Goal: Communication & Community: Share content

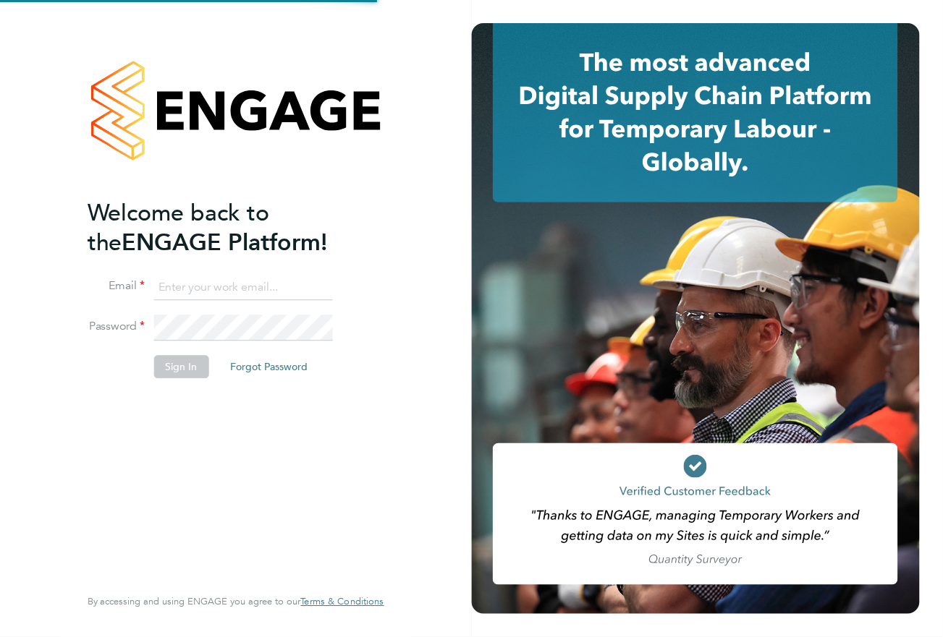
click at [289, 283] on input at bounding box center [243, 288] width 179 height 26
type input "lowenna@omniapeople.com"
click at [201, 367] on button "Sign In" at bounding box center [181, 367] width 55 height 23
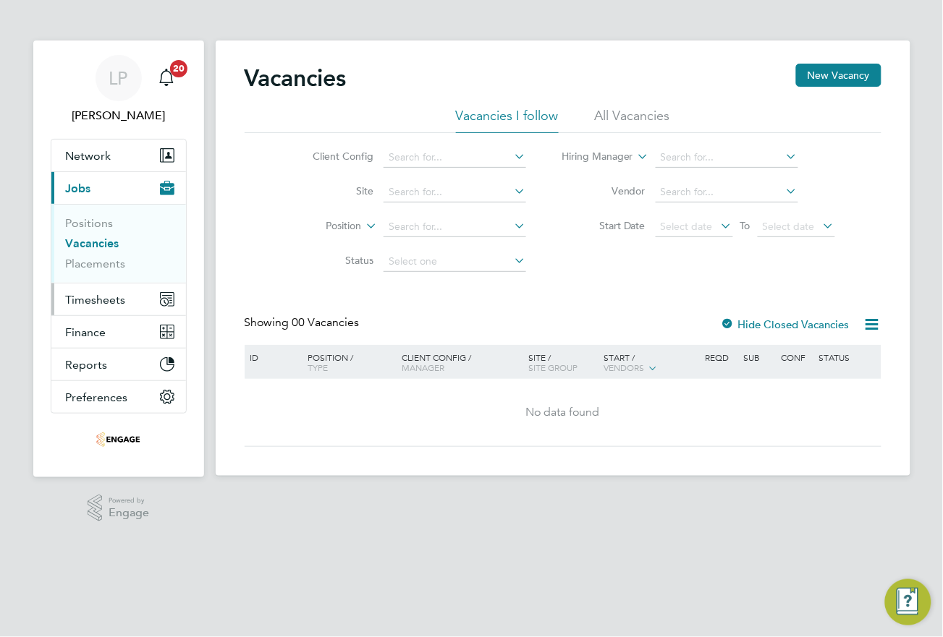
click at [94, 293] on span "Timesheets" at bounding box center [96, 300] width 60 height 14
click at [109, 291] on button "Timesheets" at bounding box center [118, 300] width 135 height 32
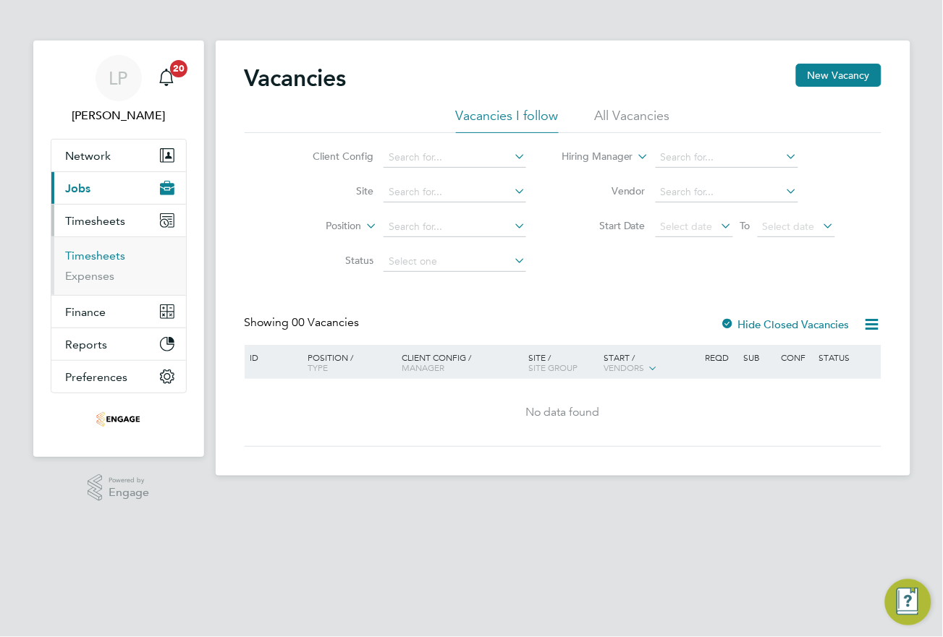
click at [77, 260] on link "Timesheets" at bounding box center [96, 256] width 60 height 14
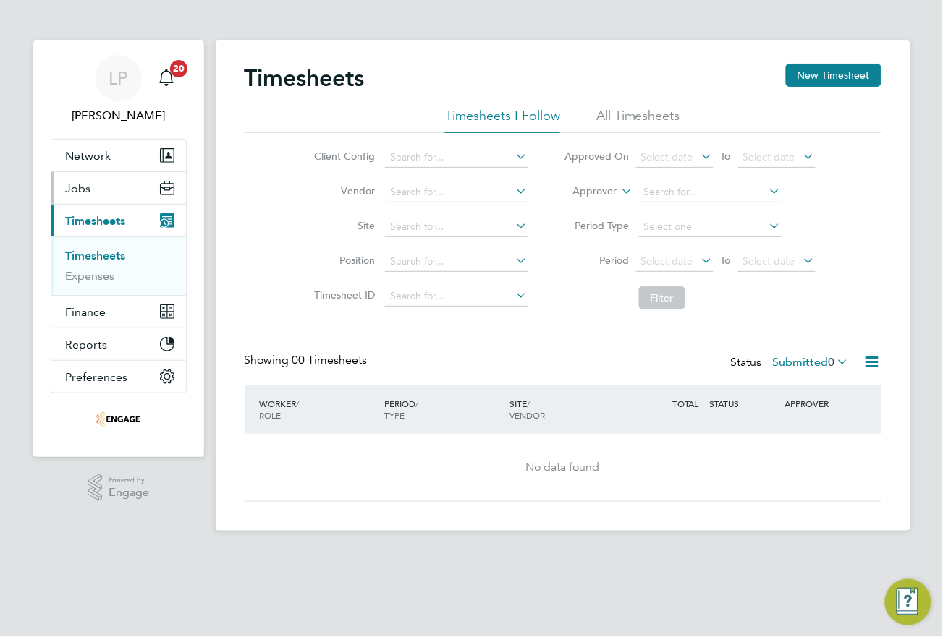
click at [91, 187] on button "Jobs" at bounding box center [118, 188] width 135 height 32
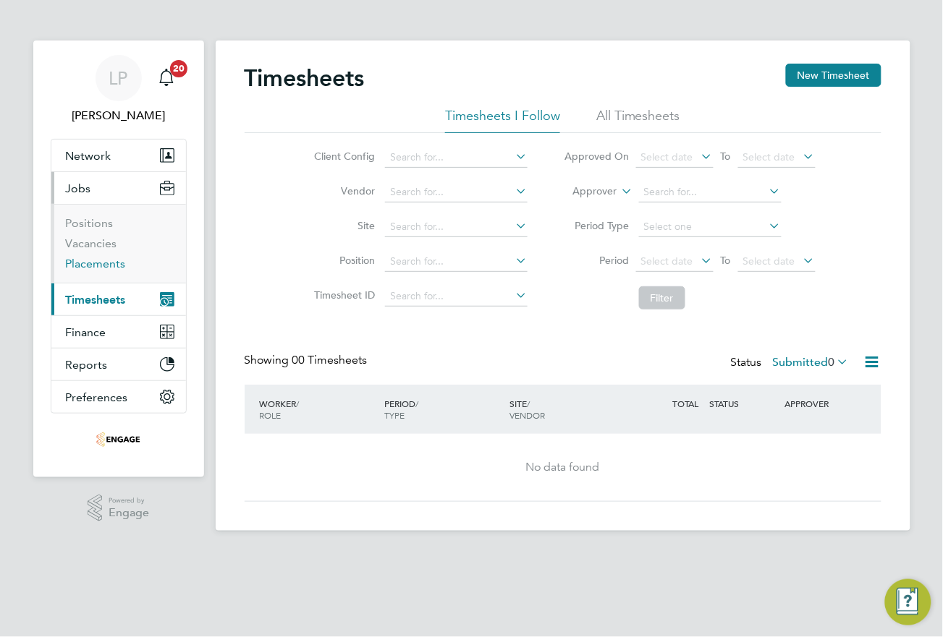
click at [110, 266] on link "Placements" at bounding box center [96, 264] width 60 height 14
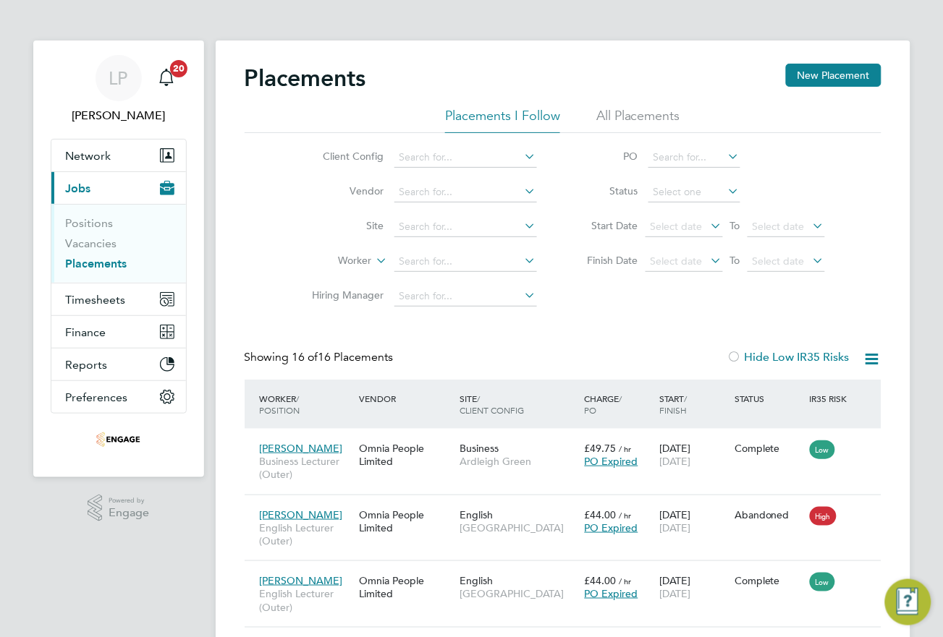
click at [641, 98] on div "Placements New Placement" at bounding box center [563, 85] width 637 height 43
click at [635, 123] on li "All Placements" at bounding box center [638, 120] width 84 height 26
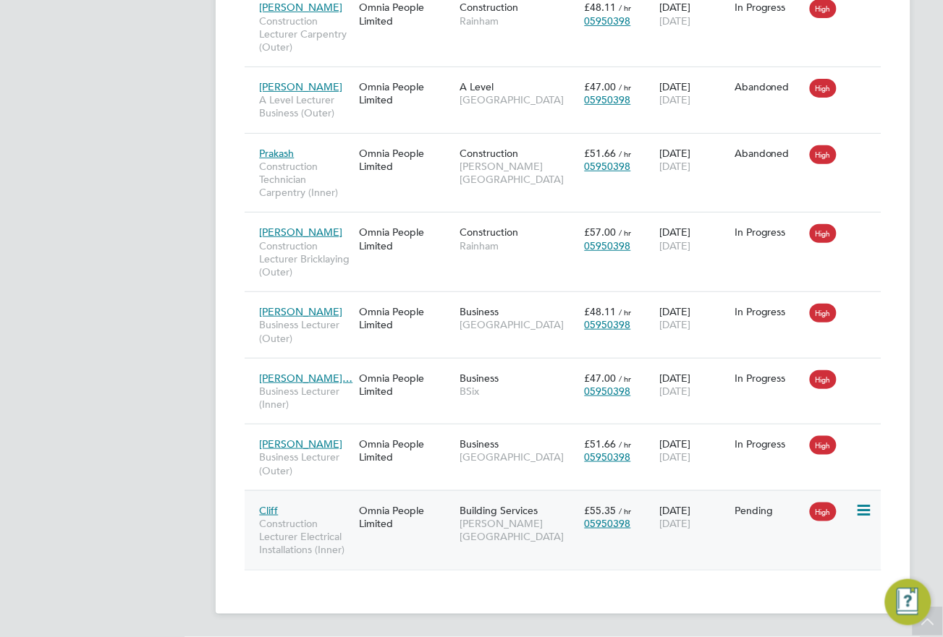
click at [381, 507] on div "Omnia People Limited" at bounding box center [406, 517] width 100 height 41
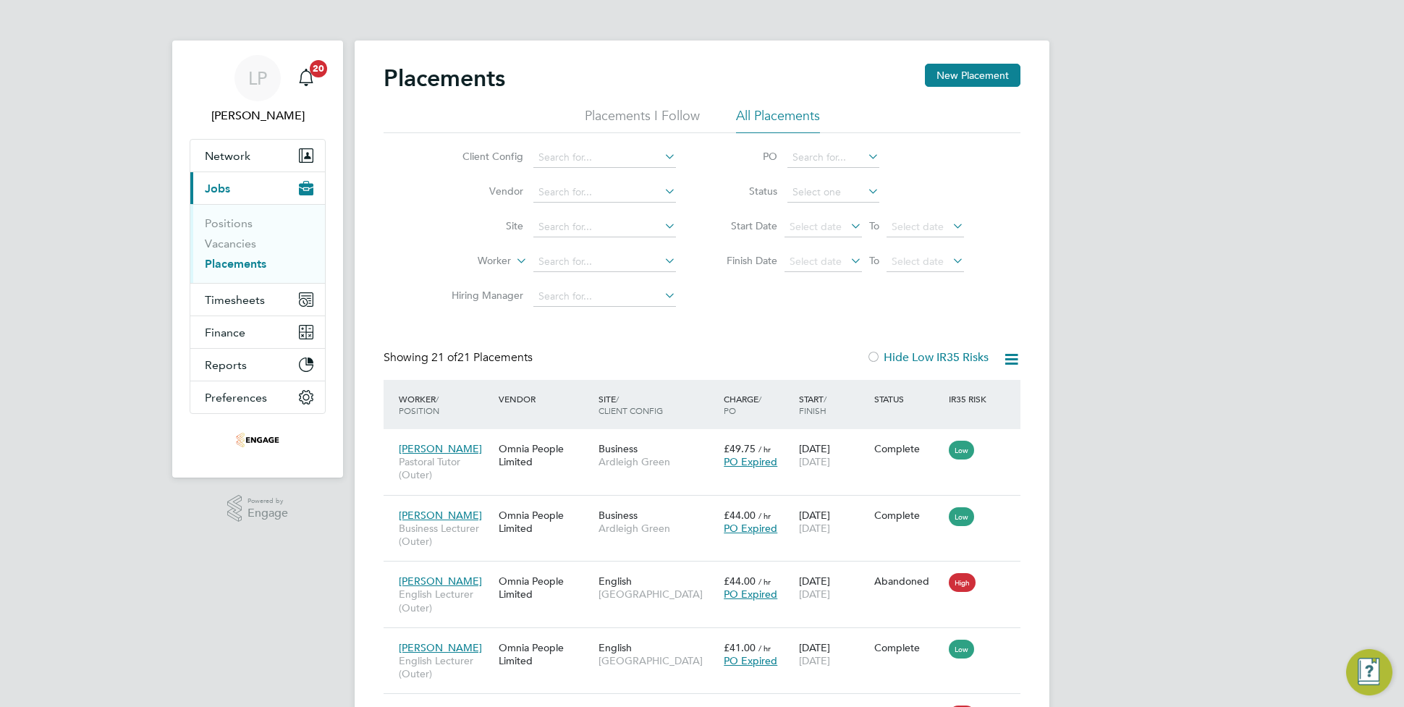
click at [241, 262] on link "Placements" at bounding box center [236, 264] width 62 height 14
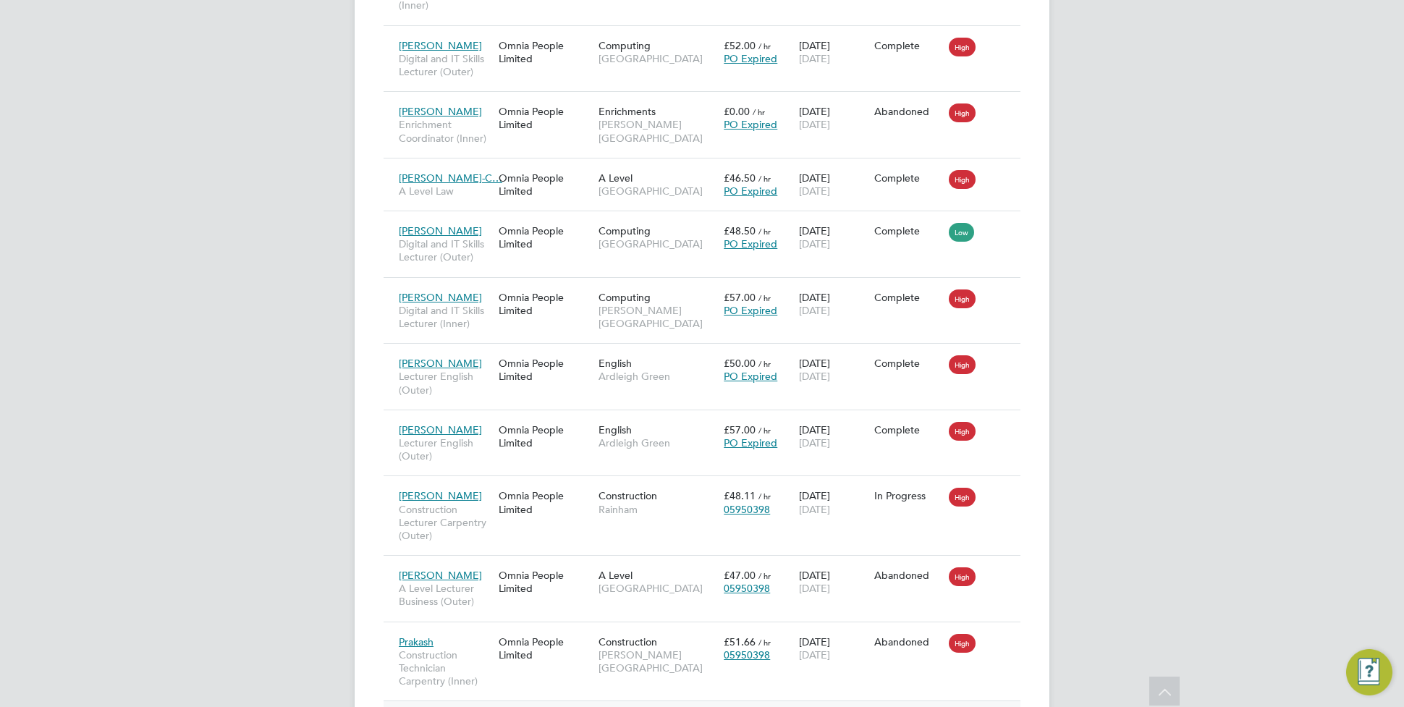
scroll to position [1250, 0]
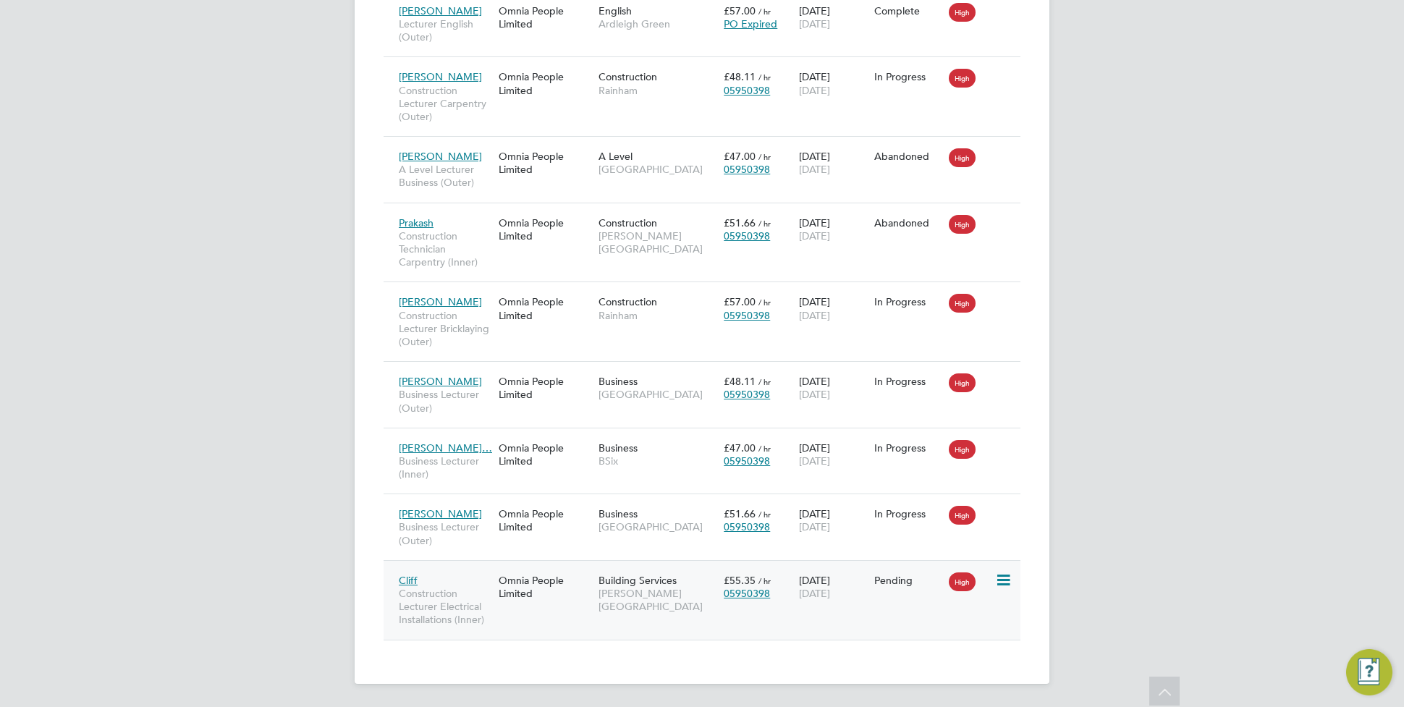
click at [613, 602] on div "Building Services Hackney Campus" at bounding box center [657, 594] width 125 height 54
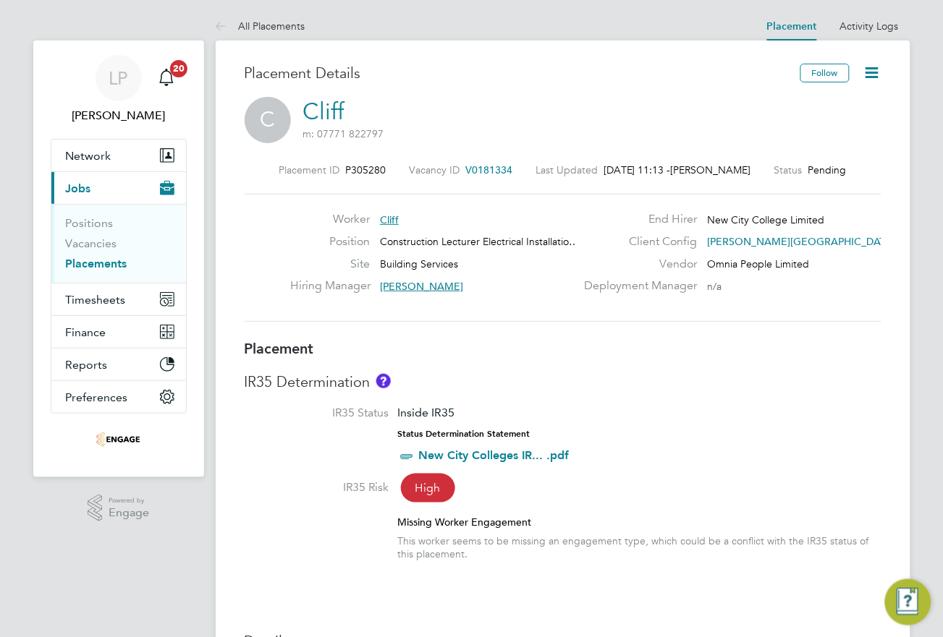
drag, startPoint x: 383, startPoint y: 219, endPoint x: 282, endPoint y: 587, distance: 381.3
click at [98, 160] on span "Network" at bounding box center [89, 156] width 46 height 14
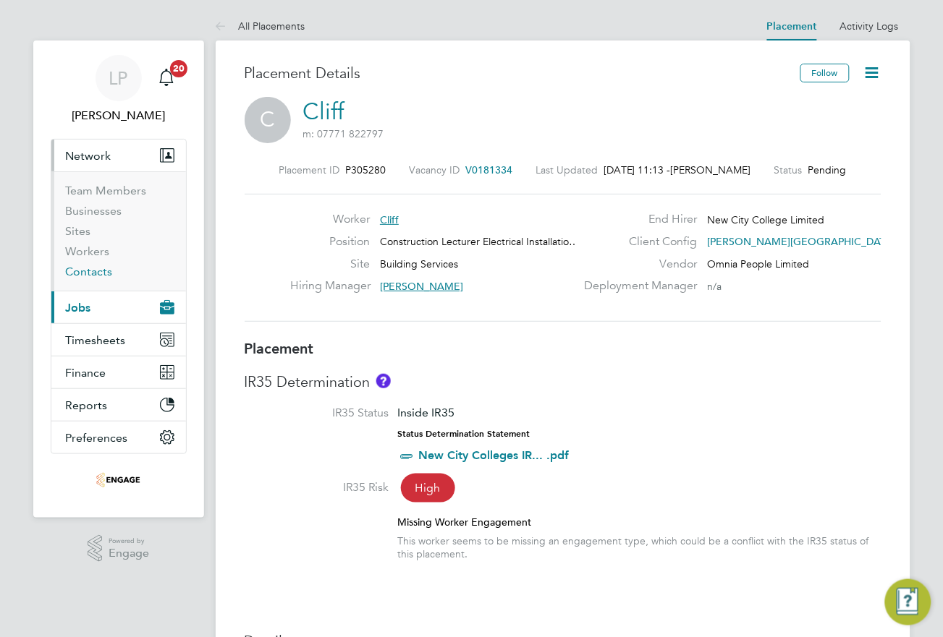
click at [88, 274] on link "Contacts" at bounding box center [89, 272] width 47 height 14
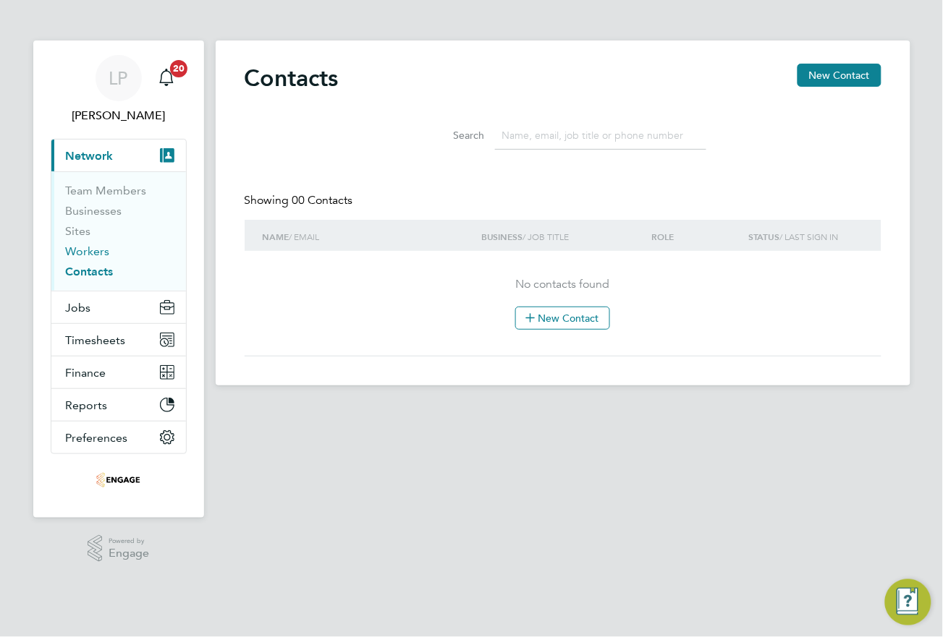
click at [84, 247] on link "Workers" at bounding box center [88, 252] width 44 height 14
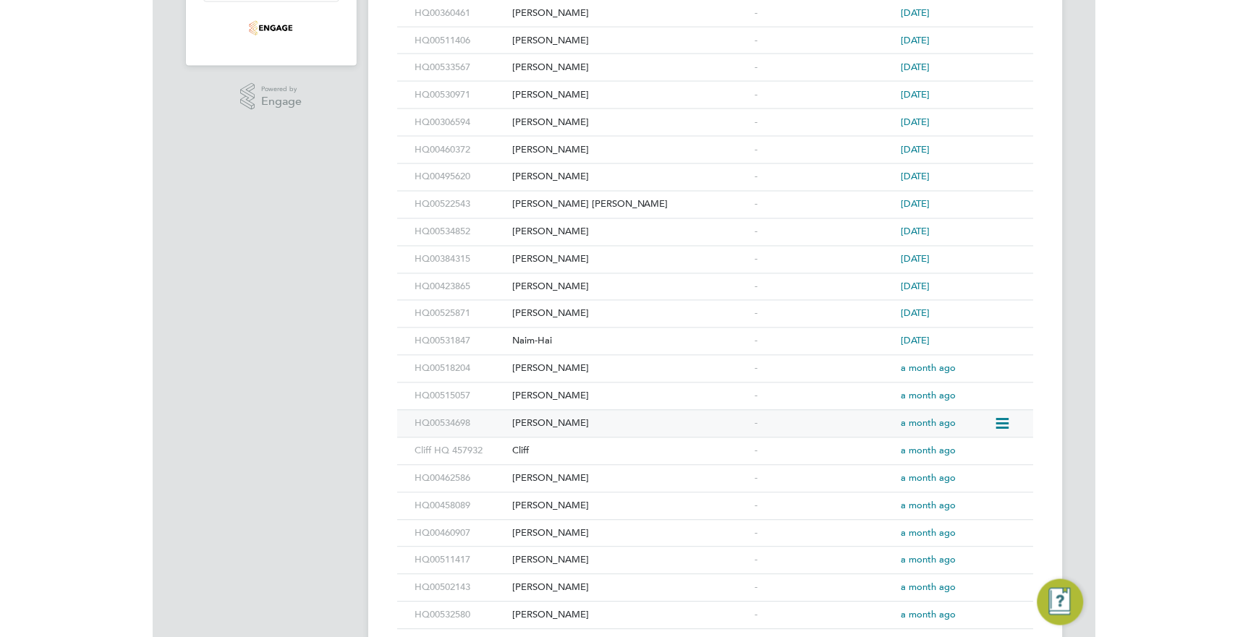
scroll to position [543, 0]
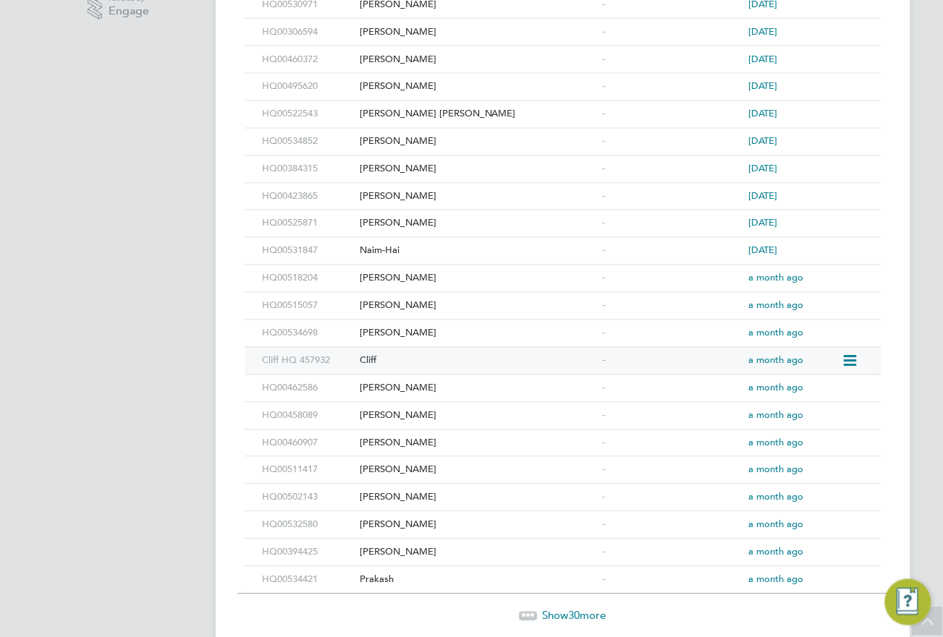
click at [378, 363] on div "Cliff" at bounding box center [477, 361] width 243 height 27
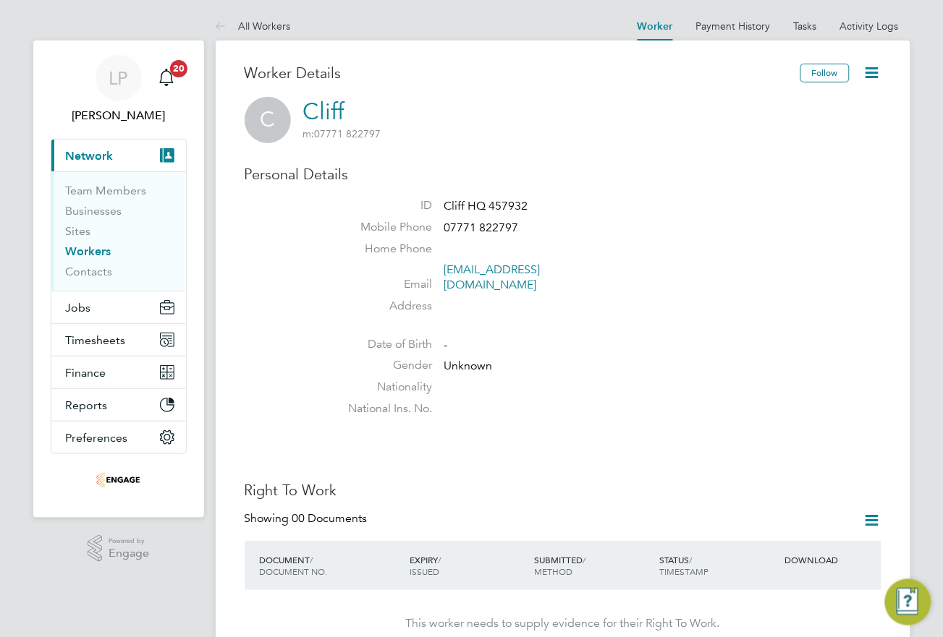
drag, startPoint x: 323, startPoint y: 116, endPoint x: 276, endPoint y: 124, distance: 47.7
click at [276, 124] on span "C" at bounding box center [268, 120] width 46 height 46
click at [877, 70] on icon at bounding box center [872, 73] width 18 height 18
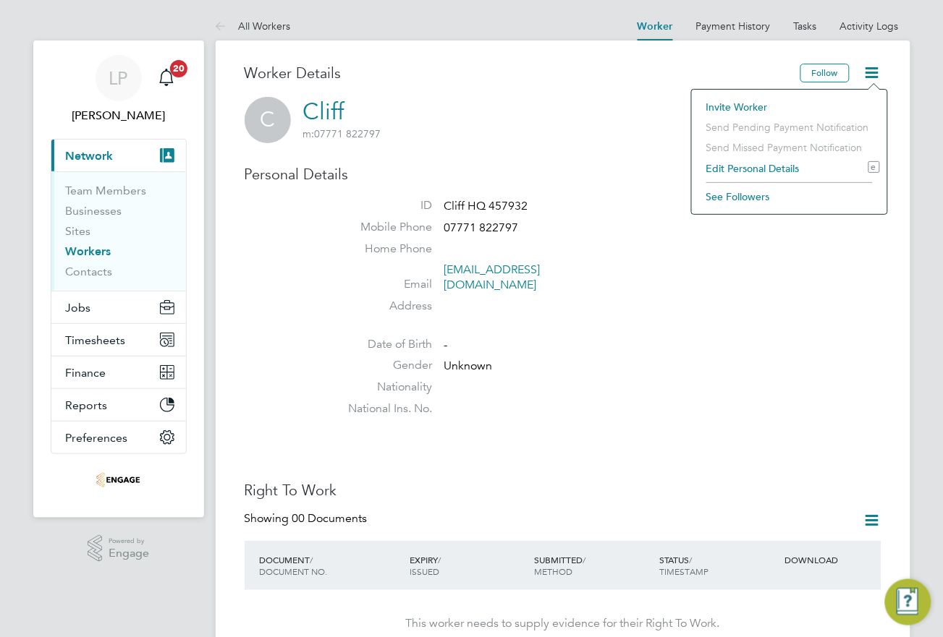
click at [751, 169] on li "Edit Personal Details e" at bounding box center [789, 168] width 181 height 20
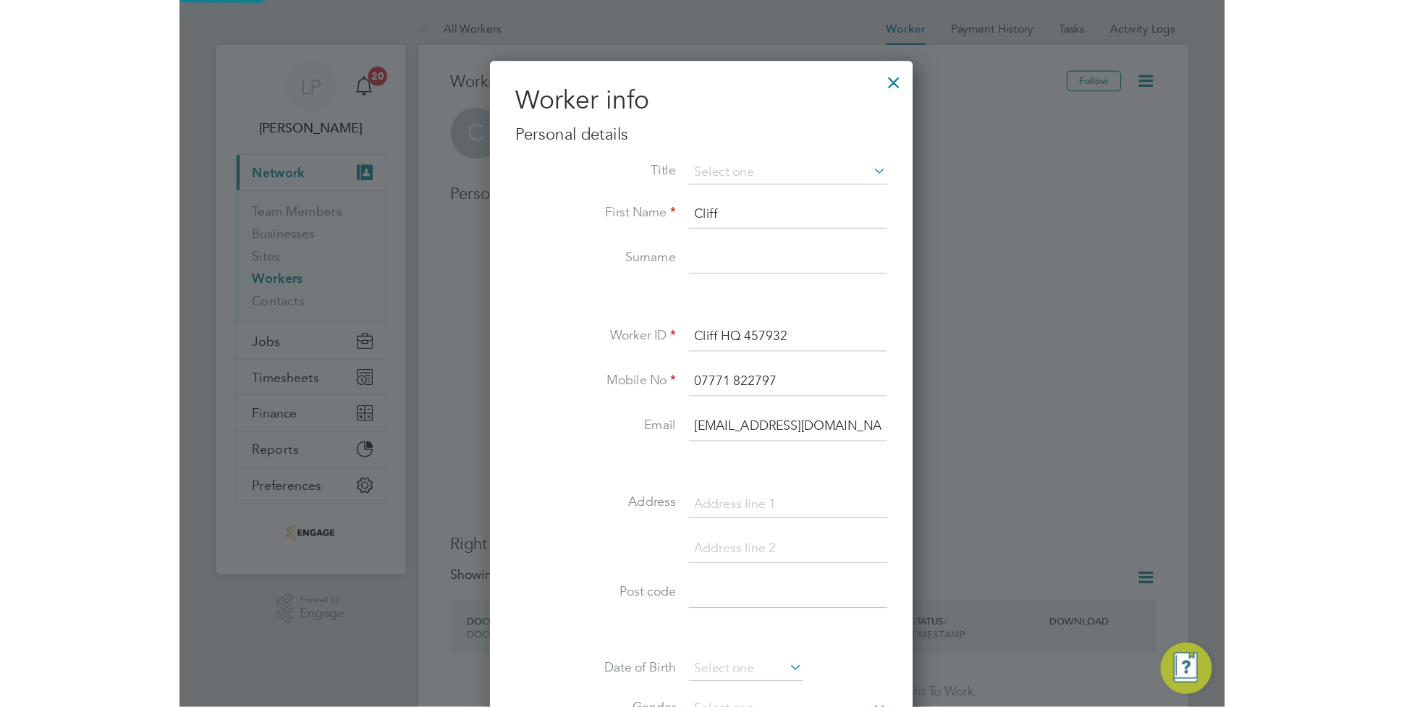
scroll to position [820, 381]
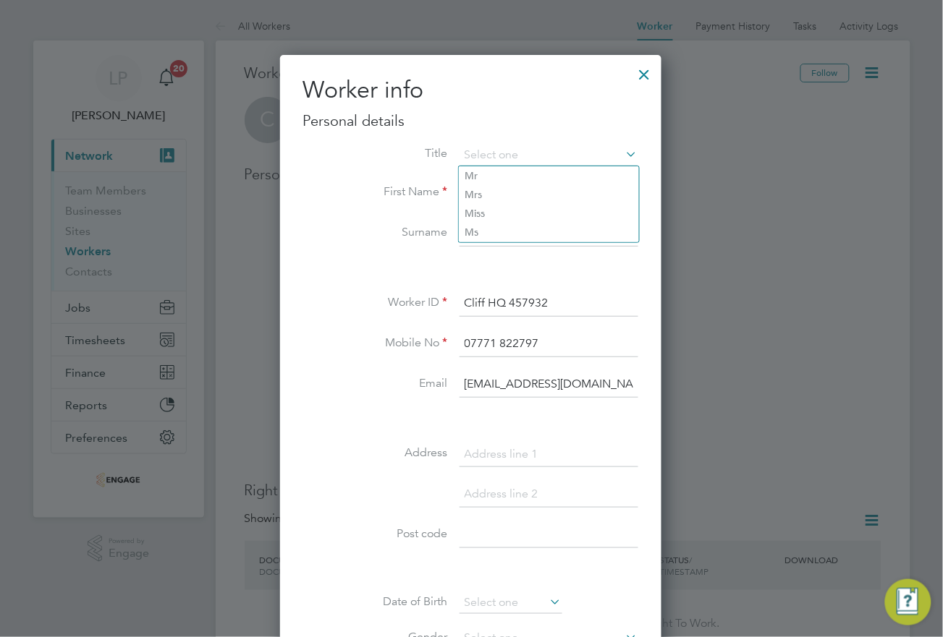
click at [334, 398] on li "Email cliff.purchase@btinternet.com" at bounding box center [470, 392] width 335 height 41
click at [645, 77] on div at bounding box center [645, 71] width 26 height 26
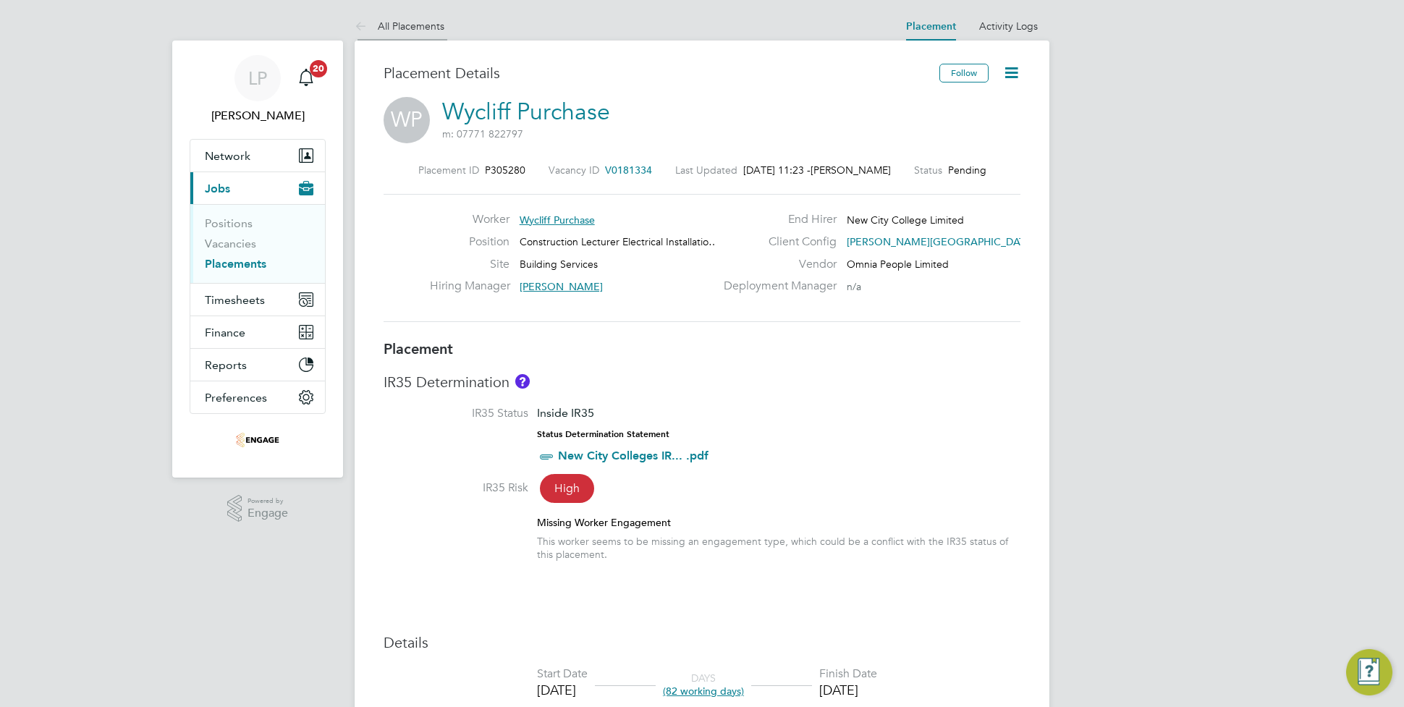
click at [406, 34] on li "All Placements" at bounding box center [400, 26] width 90 height 29
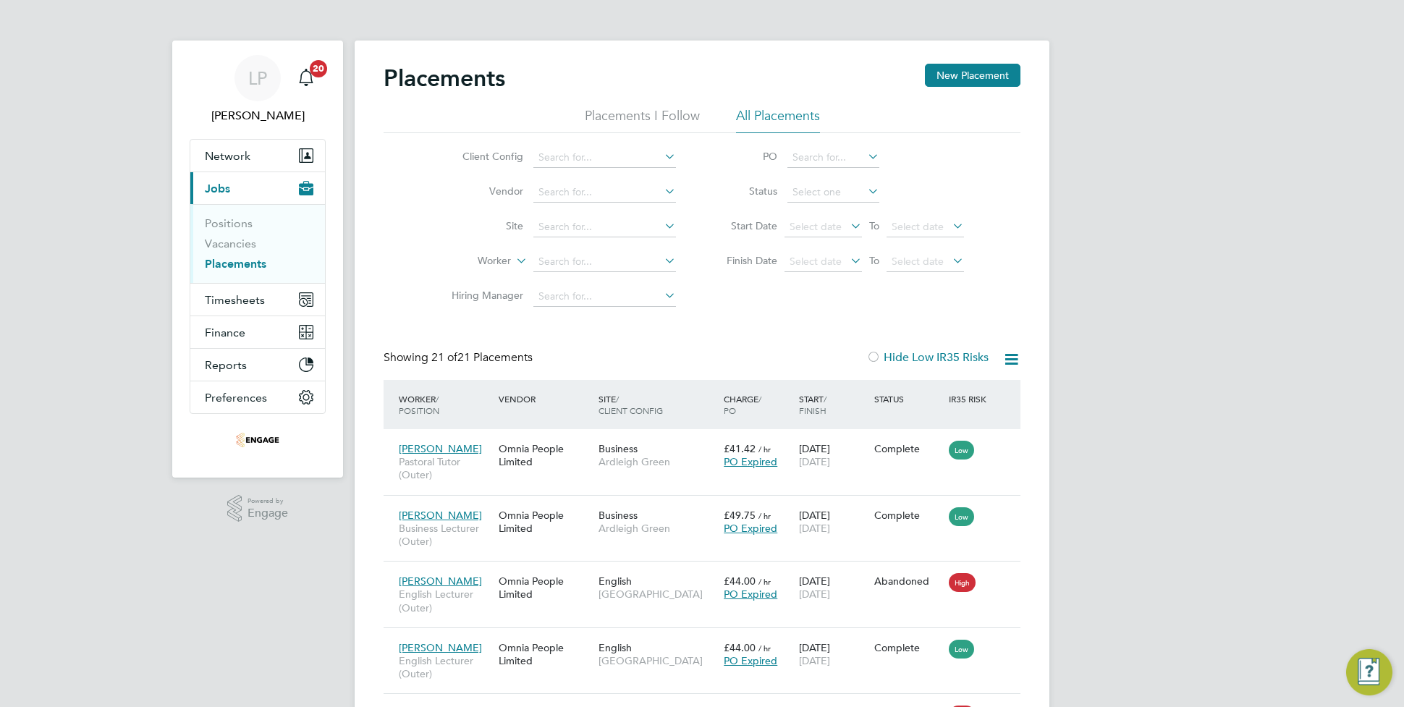
click at [250, 268] on link "Placements" at bounding box center [236, 264] width 62 height 14
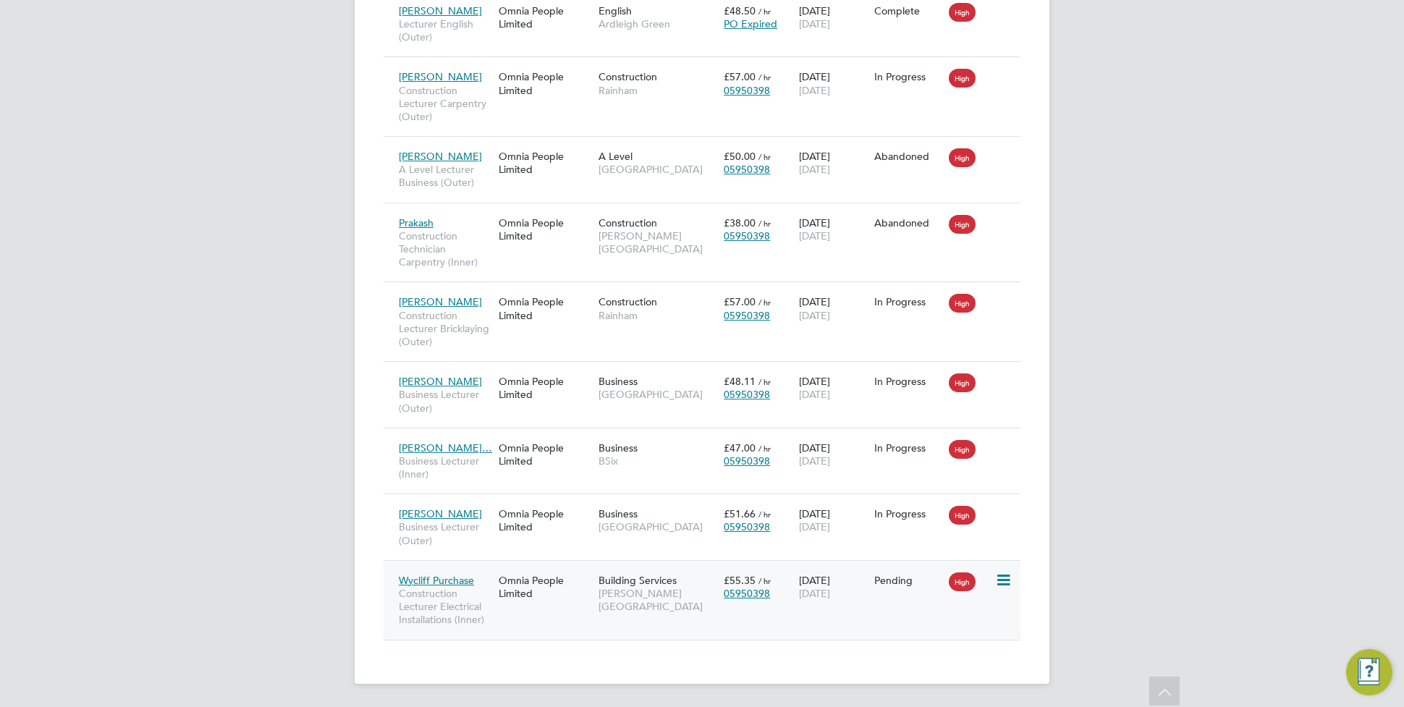
click at [428, 574] on span "Wycliff Purchase" at bounding box center [436, 580] width 75 height 13
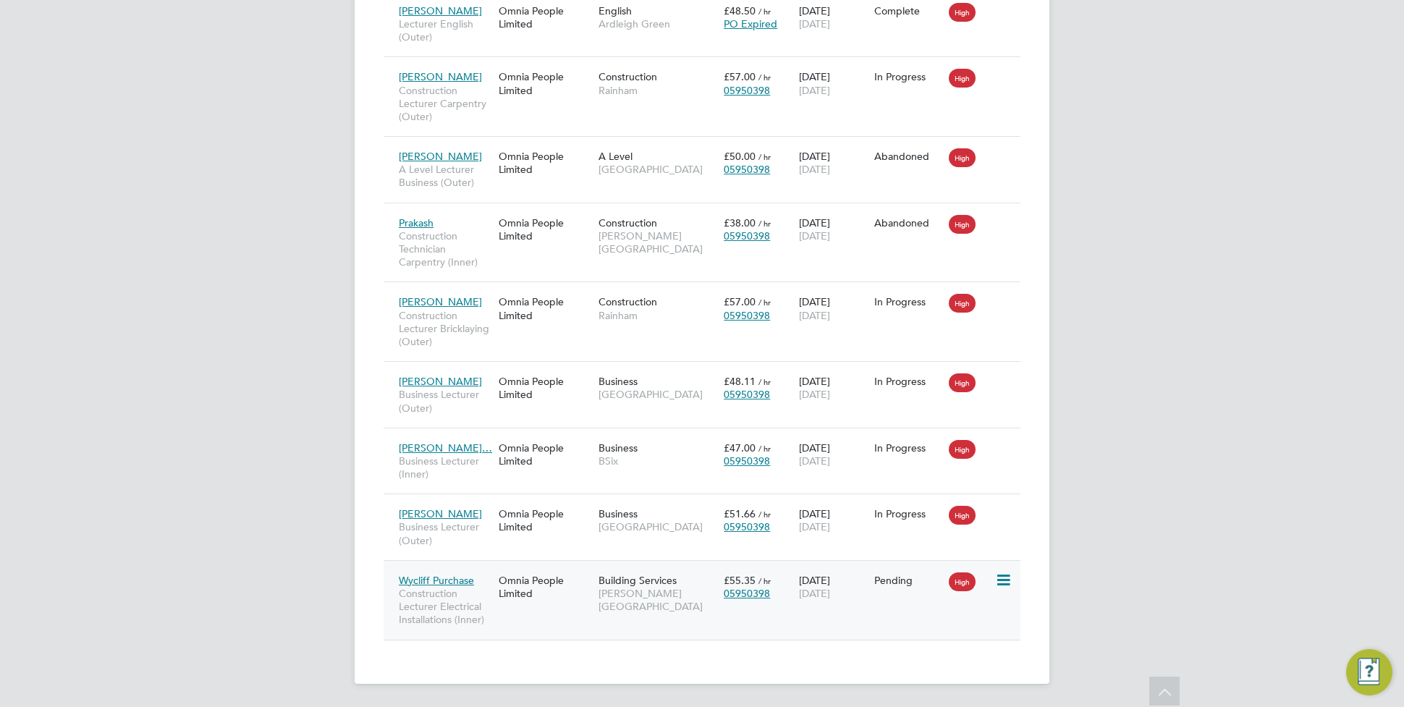
click at [415, 570] on div "Wycliff Purchase Construction Lecturer Electrical Installations (Inner)" at bounding box center [445, 600] width 100 height 67
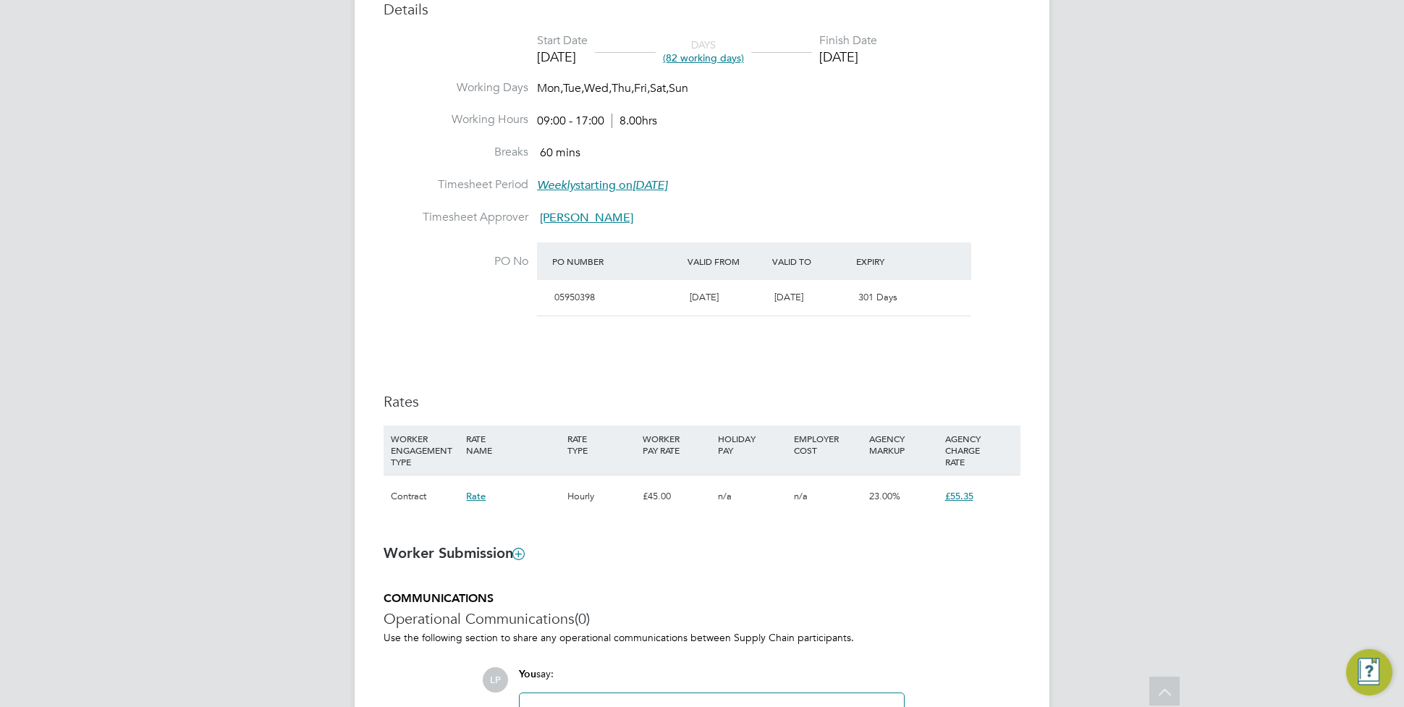
scroll to position [842, 0]
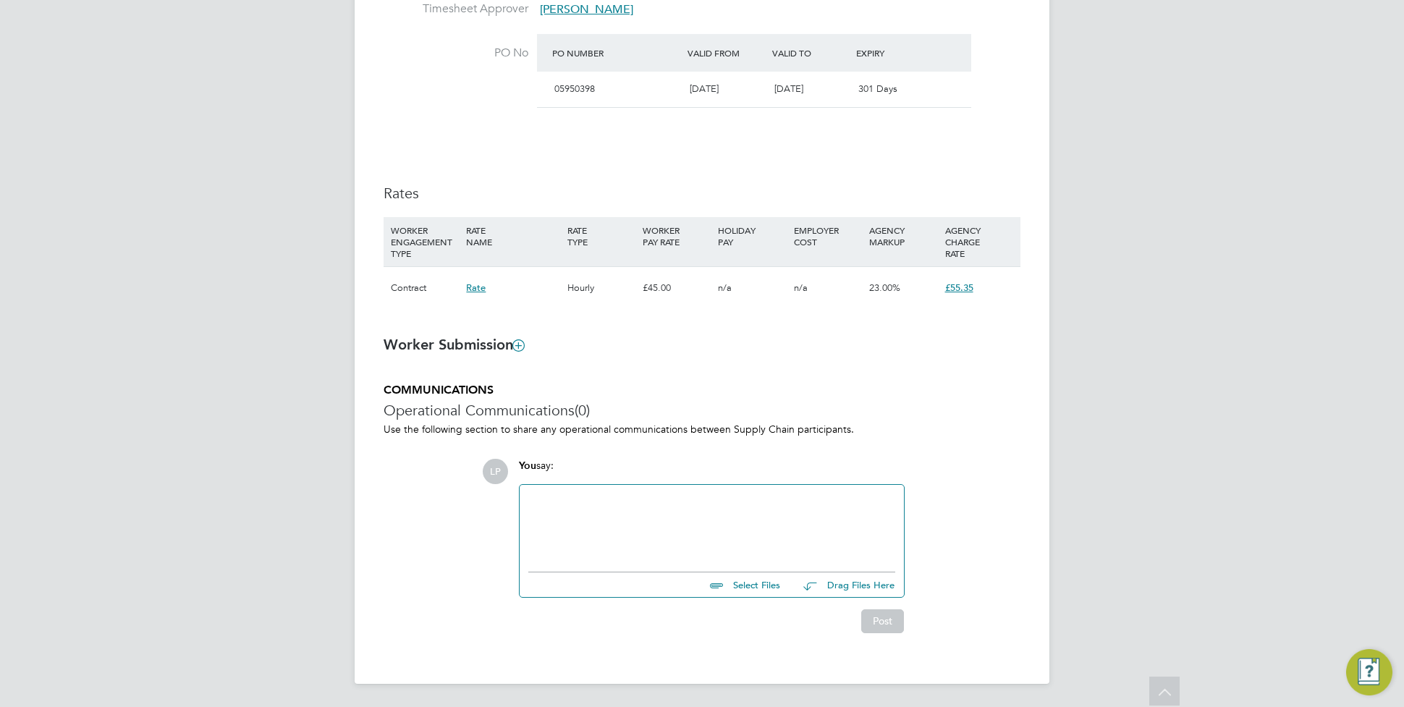
click at [615, 504] on div at bounding box center [711, 524] width 367 height 62
click at [529, 500] on div "Please see attached a copy of the contract Kind regards, [PERSON_NAME]" at bounding box center [711, 524] width 367 height 62
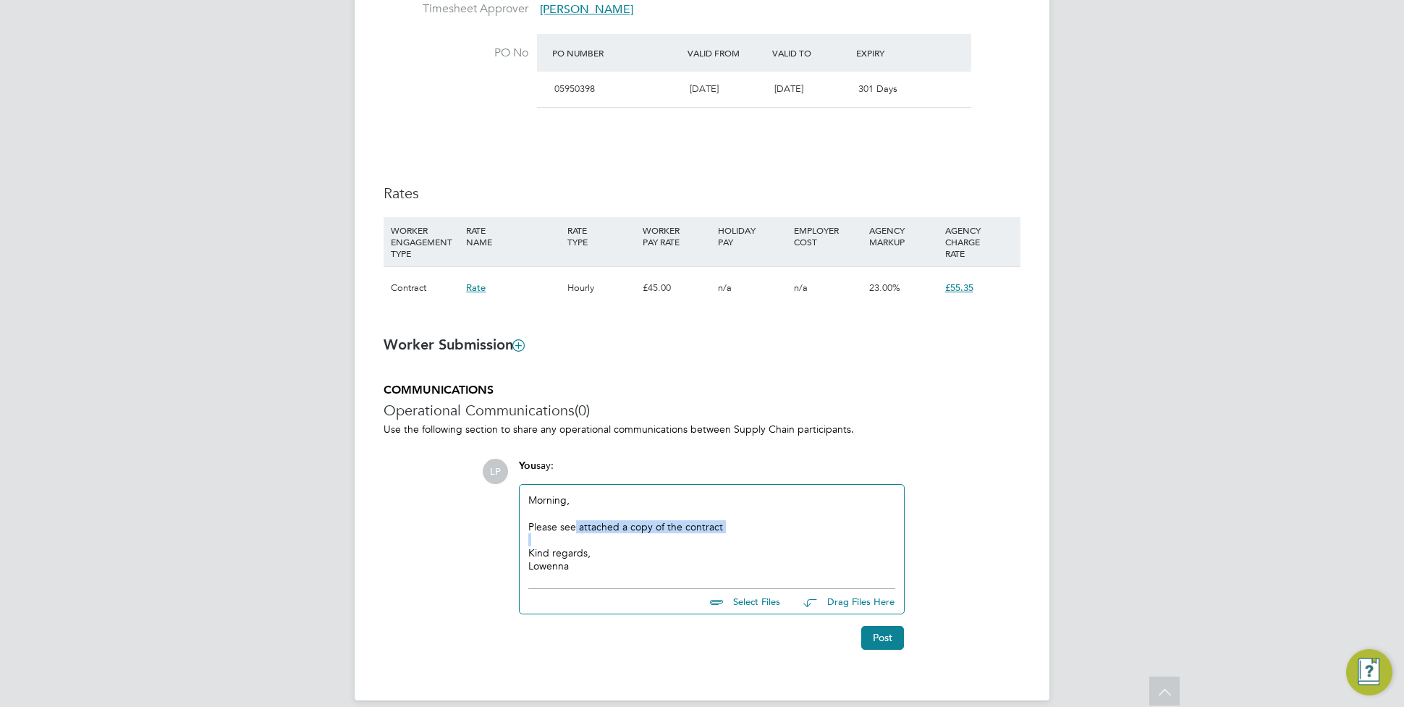
drag, startPoint x: 760, startPoint y: 533, endPoint x: 568, endPoint y: 532, distance: 191.8
click at [567, 530] on div "Morning, Please see attached a copy of the contract Kind regards, [PERSON_NAME]" at bounding box center [711, 532] width 367 height 79
click at [755, 598] on input "file" at bounding box center [786, 599] width 217 height 20
type input "C:\fakepath\Client Contract1145.doc"
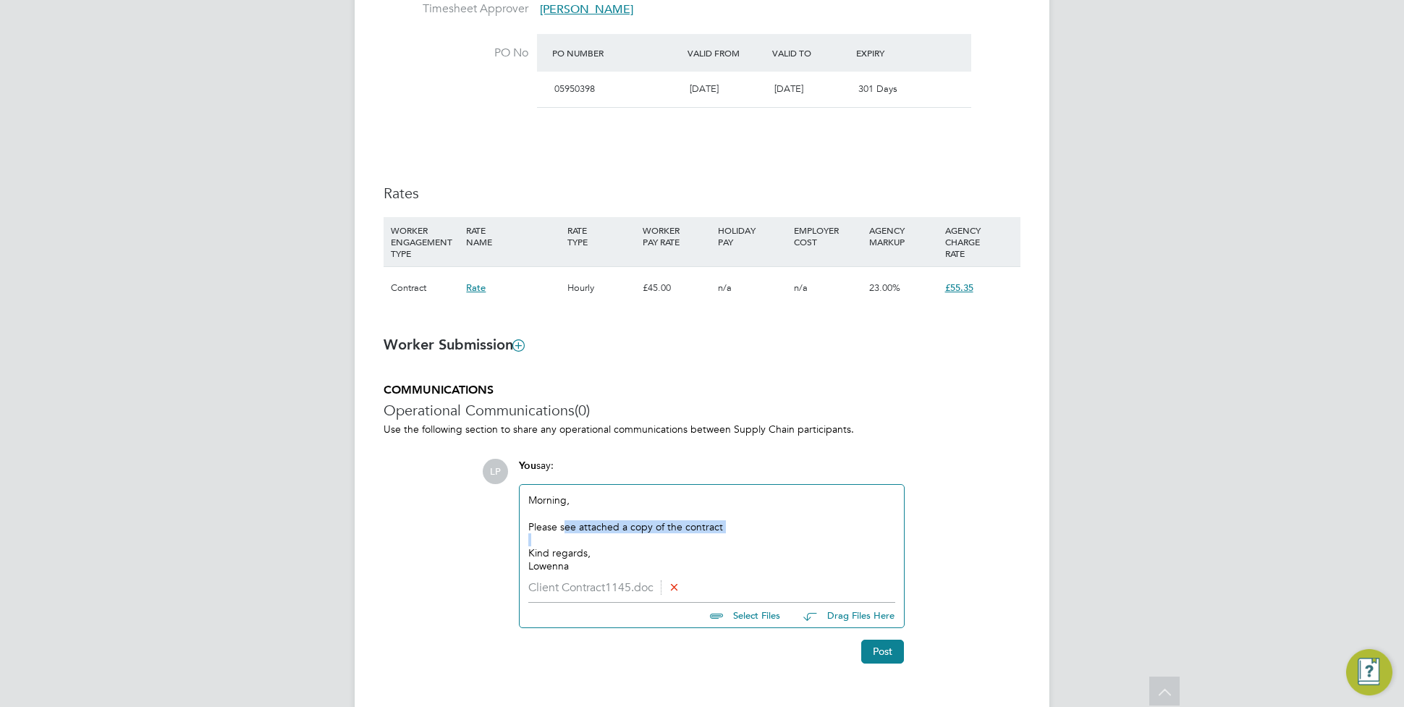
click at [750, 556] on div "Kind regards," at bounding box center [711, 552] width 367 height 13
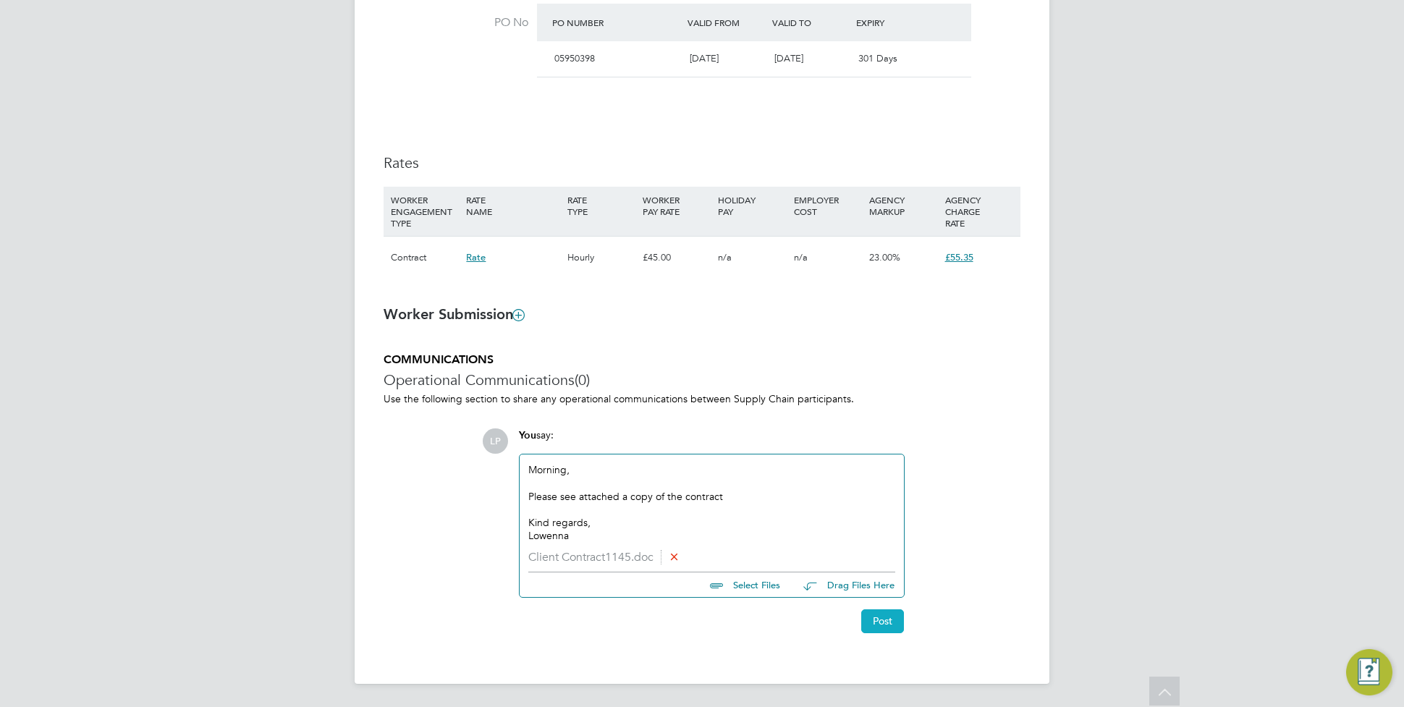
click at [877, 626] on button "Post" at bounding box center [882, 620] width 43 height 23
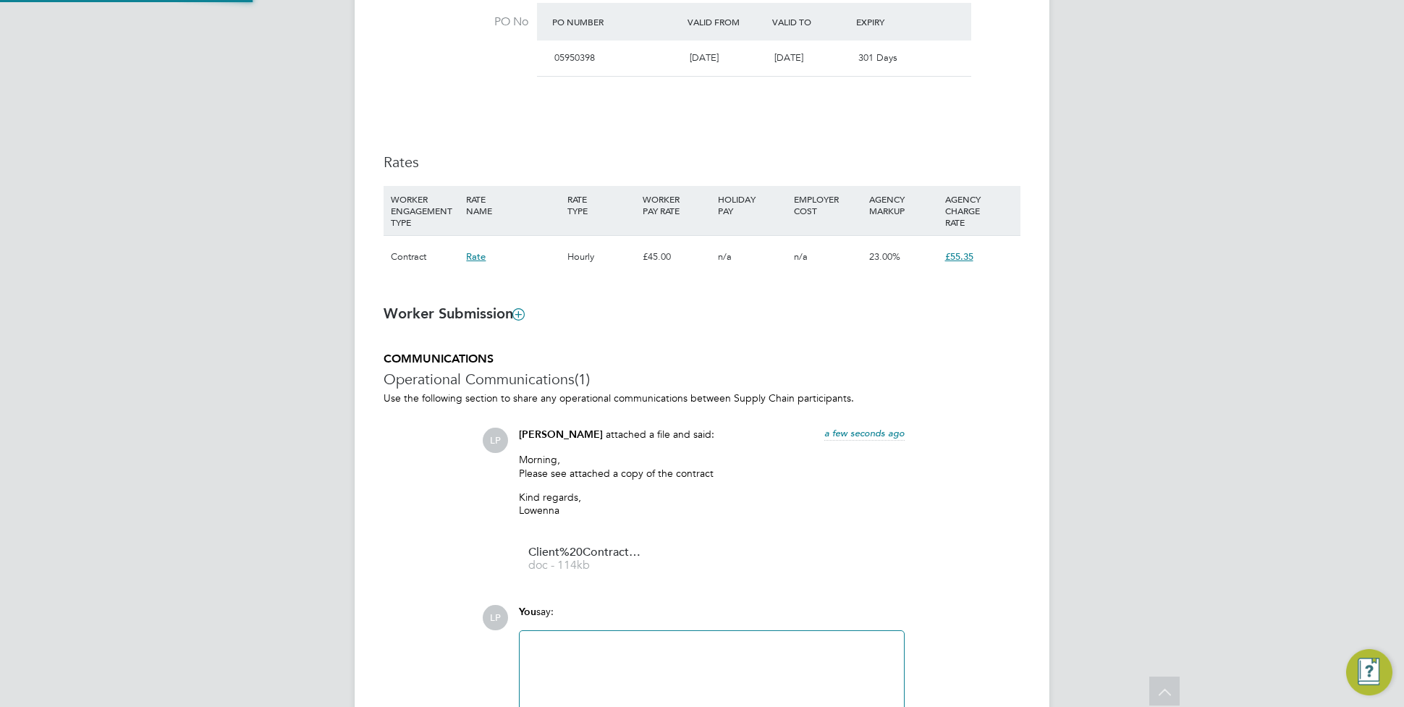
click at [588, 641] on div at bounding box center [711, 671] width 367 height 62
click at [664, 641] on div at bounding box center [711, 671] width 367 height 62
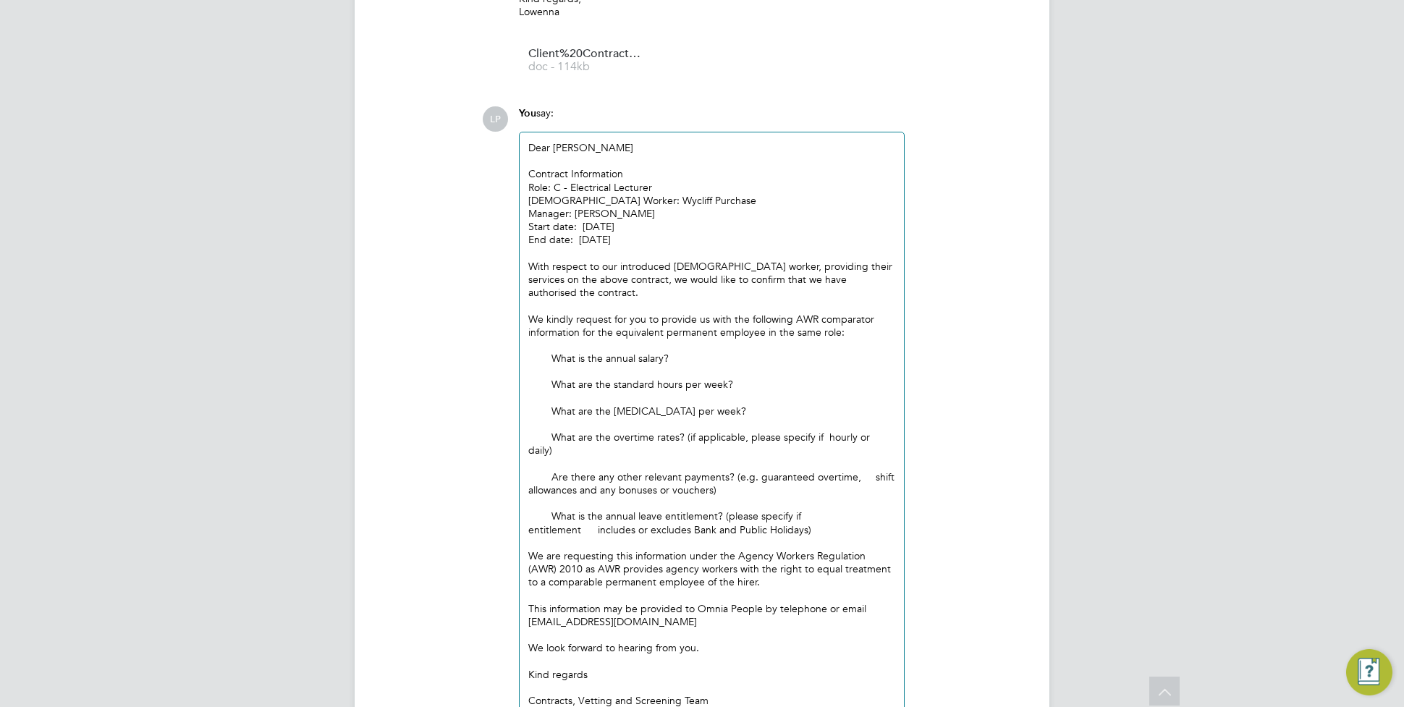
scroll to position [1523, 0]
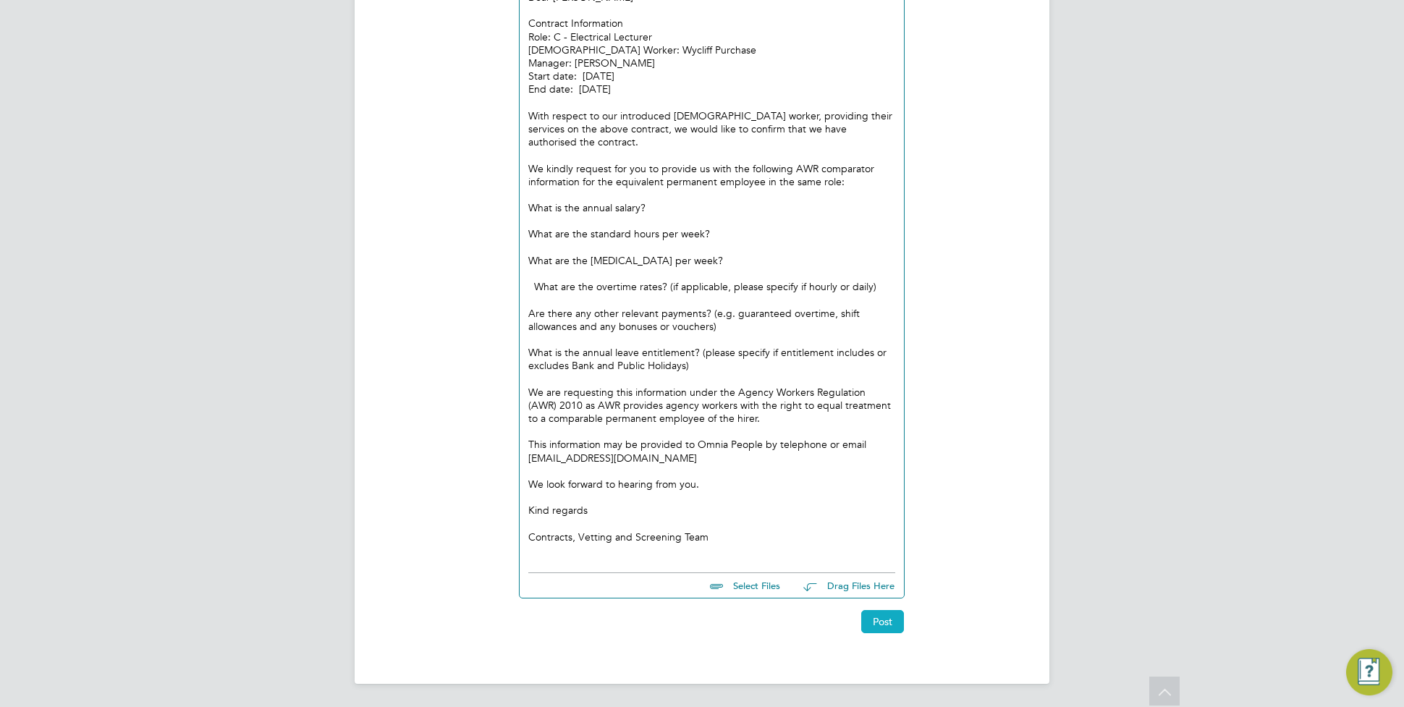
click at [883, 612] on button "Post" at bounding box center [882, 621] width 43 height 23
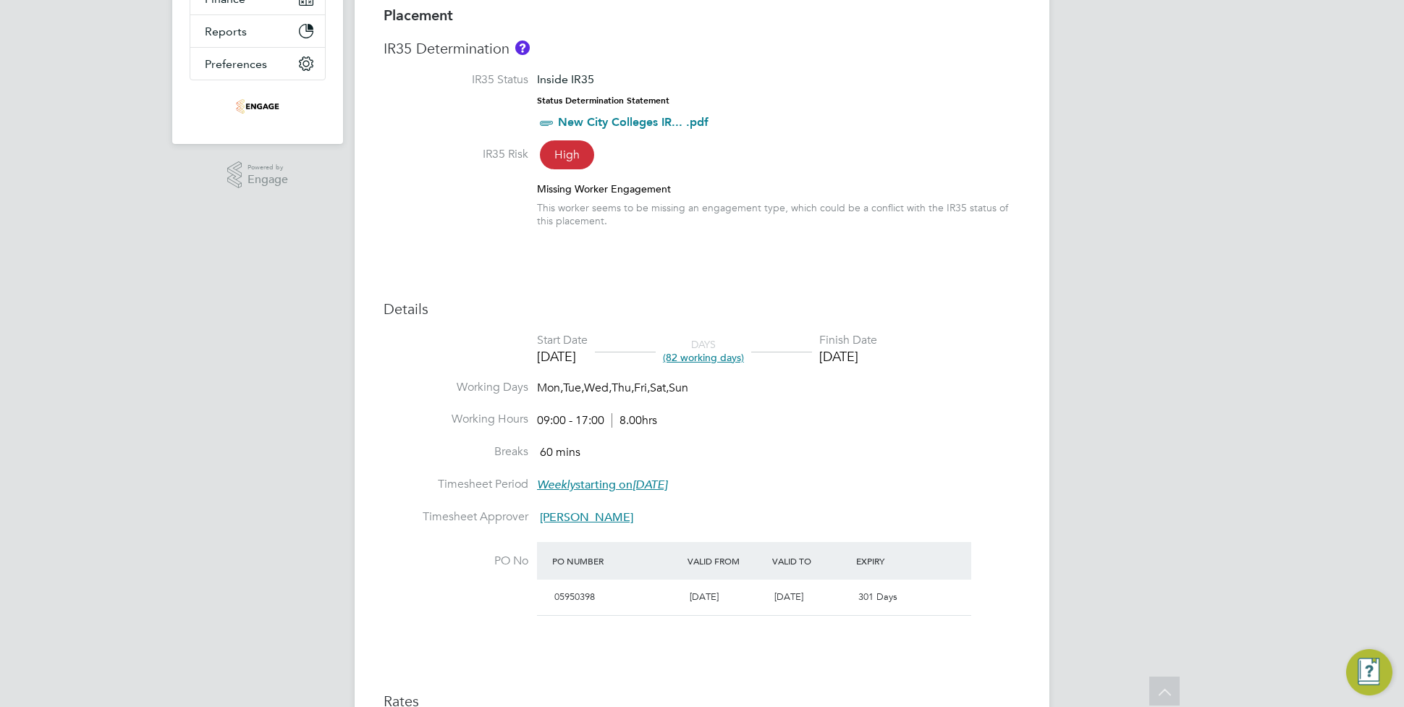
scroll to position [0, 0]
